Goal: Find specific page/section: Find specific page/section

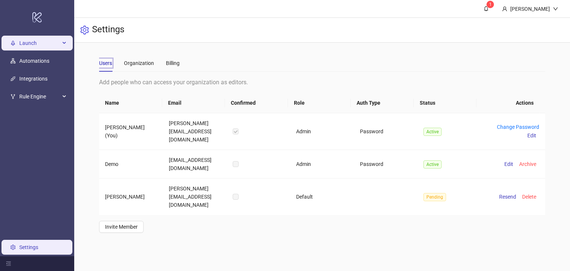
drag, startPoint x: 0, startPoint y: 0, endPoint x: 31, endPoint y: 45, distance: 55.0
click at [31, 45] on span "Launch" at bounding box center [39, 43] width 41 height 15
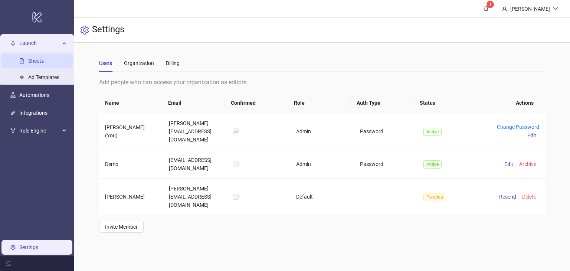
click at [35, 58] on link "Sheets" at bounding box center [36, 61] width 16 height 6
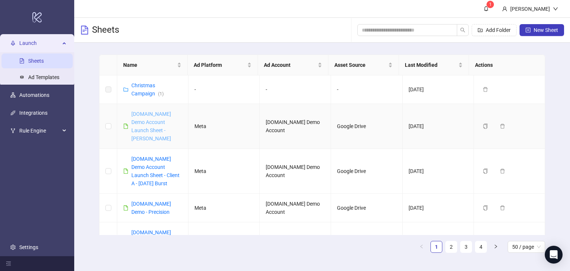
click at [148, 120] on link "[DOMAIN_NAME] Demo Account Launch Sheet - [PERSON_NAME]" at bounding box center [151, 126] width 40 height 30
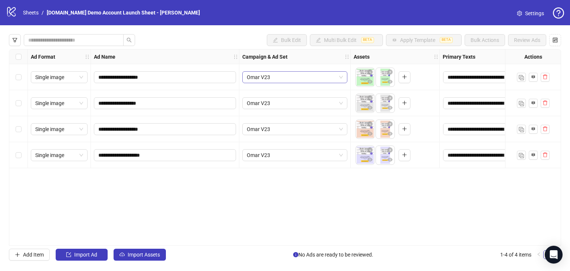
click at [328, 74] on span "Omar V23" at bounding box center [295, 77] width 96 height 11
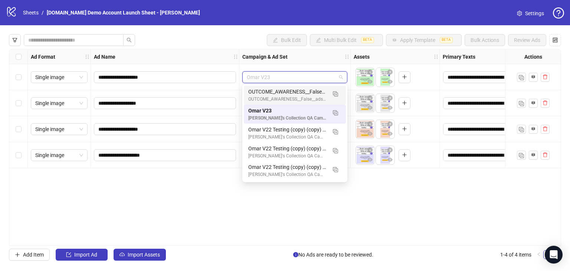
click at [301, 61] on div "Campaign & Ad Set" at bounding box center [294, 56] width 111 height 15
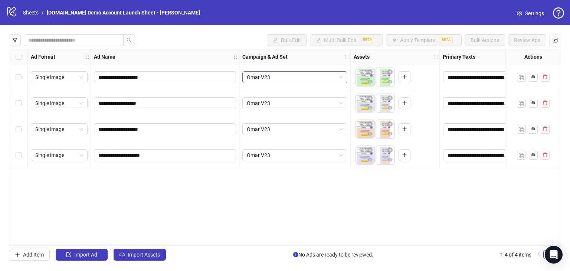
click at [289, 75] on span "Omar V23" at bounding box center [295, 77] width 96 height 11
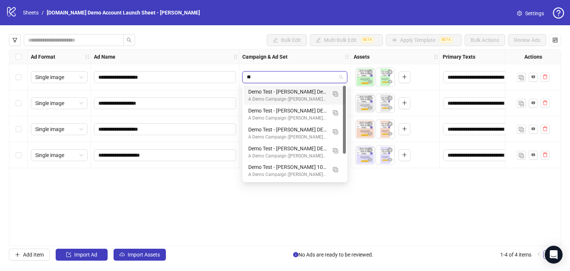
type input "*"
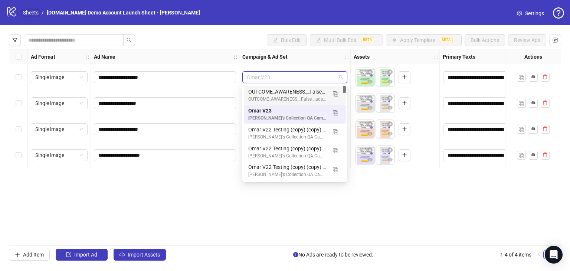
click at [33, 12] on link "Sheets" at bounding box center [31, 13] width 19 height 8
